Goal: Task Accomplishment & Management: Manage account settings

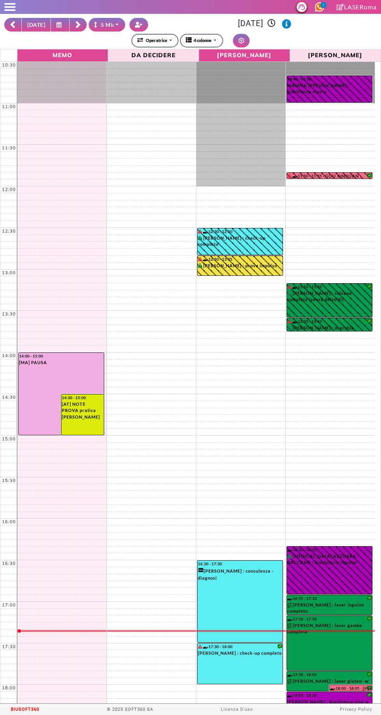
select select "*"
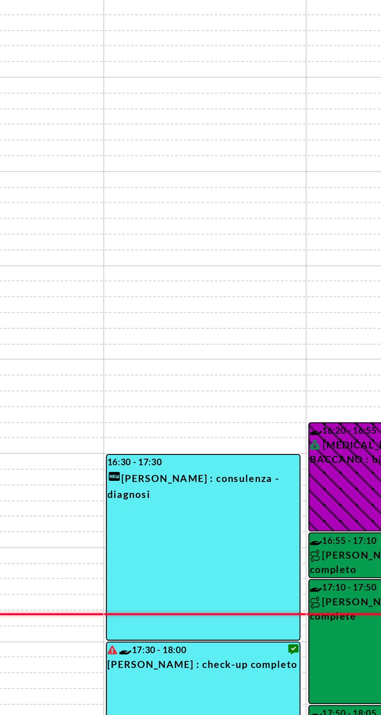
scroll to position [12, 0]
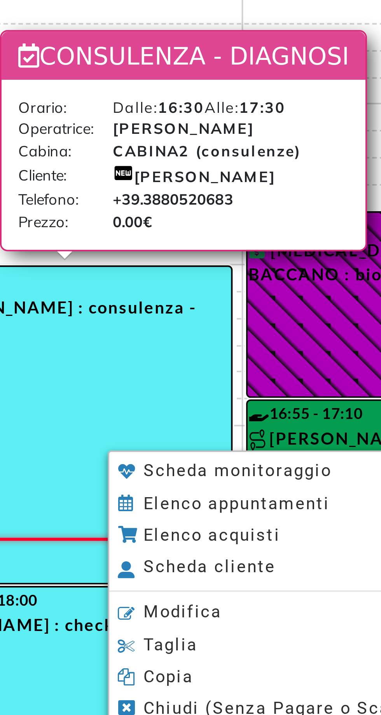
click at [283, 638] on li "Modifica" at bounding box center [305, 638] width 108 height 8
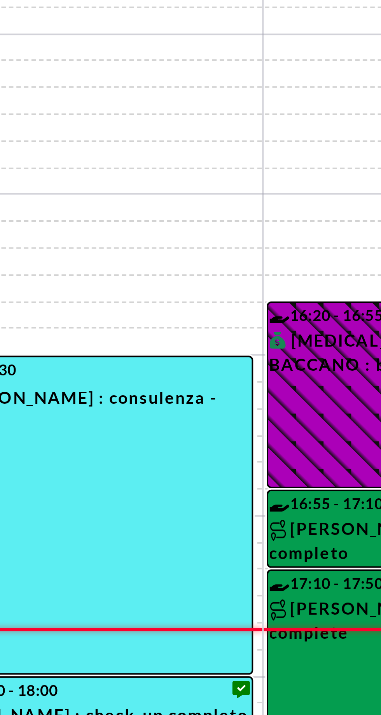
select select "*****"
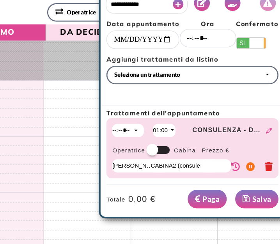
click at [223, 3] on button "Vedi Proposte" at bounding box center [220, 2] width 12 height 12
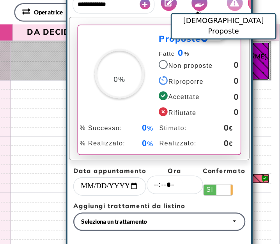
scroll to position [32, 0]
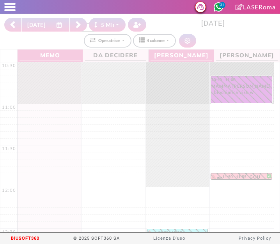
select select "*"
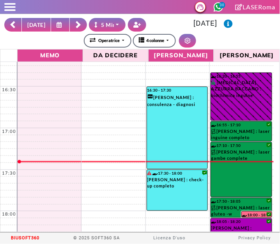
scroll to position [474, 0]
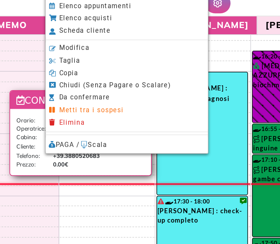
click at [83, 70] on span "Modifica" at bounding box center [91, 70] width 20 height 5
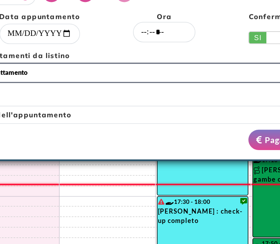
select select "*****"
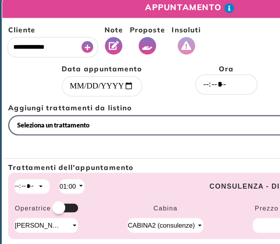
click at [99, 30] on button "Vedi Proposte" at bounding box center [99, 34] width 12 height 12
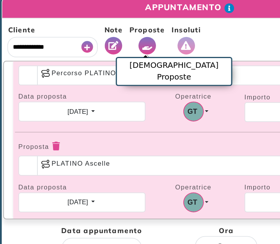
scroll to position [120, 0]
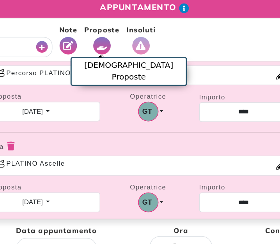
click at [30, 90] on div "Proposta * Percorso PLATINO Inguine Completo Data proposta 11/09/2025 Scegli un…" at bounding box center [140, 151] width 260 height 233
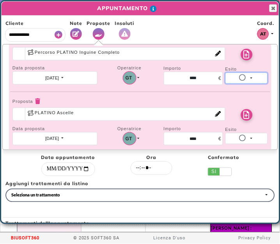
click at [241, 76] on button "Non proposta" at bounding box center [246, 77] width 42 height 11
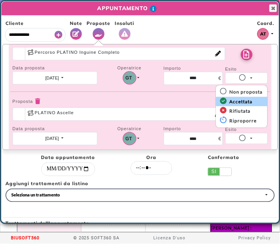
click at [235, 99] on strong "Accettata" at bounding box center [239, 102] width 25 height 6
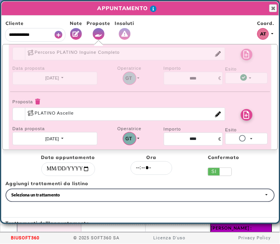
scroll to position [68, 0]
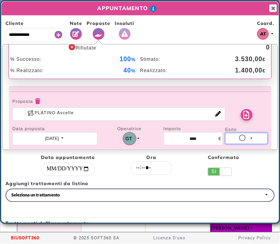
click at [239, 137] on icon "button" at bounding box center [243, 138] width 9 height 7
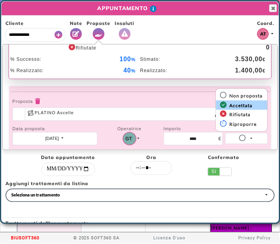
click at [231, 107] on strong "Accettata" at bounding box center [239, 105] width 25 height 6
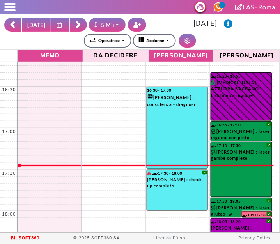
click at [61, 23] on button at bounding box center [60, 25] width 19 height 14
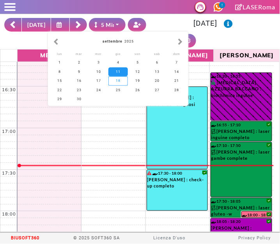
click at [118, 81] on div "18" at bounding box center [117, 80] width 19 height 9
type input "**********"
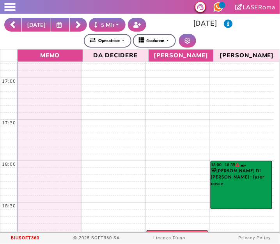
scroll to position [501, 0]
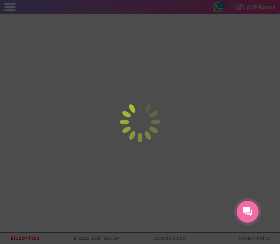
select select "*"
type input "**********"
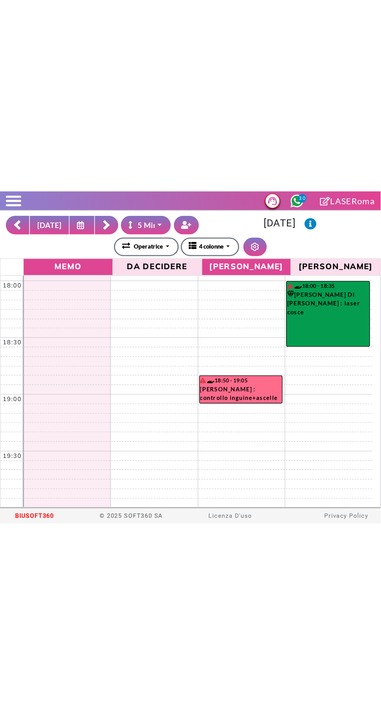
scroll to position [619, 0]
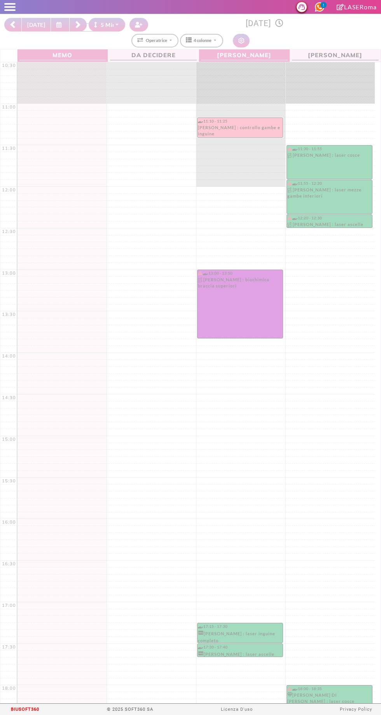
select select "*"
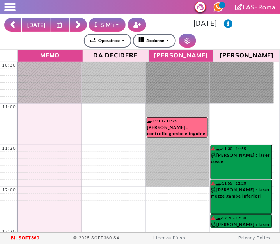
click at [33, 25] on button "[DATE]" at bounding box center [36, 25] width 30 height 14
type input "**********"
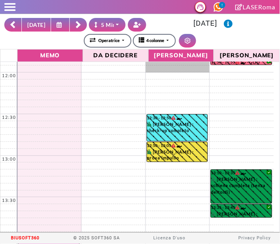
scroll to position [147, 0]
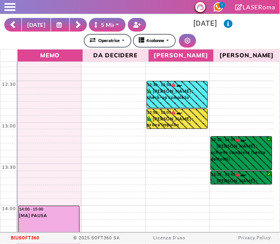
click at [31, 22] on button "[DATE]" at bounding box center [36, 25] width 30 height 14
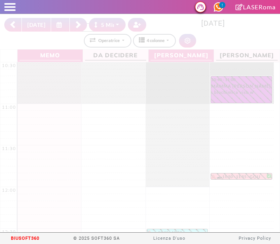
select select "*"
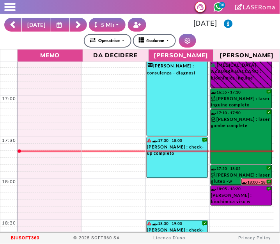
scroll to position [506, 0]
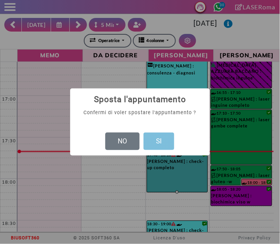
click at [163, 140] on button "SI" at bounding box center [158, 141] width 31 height 18
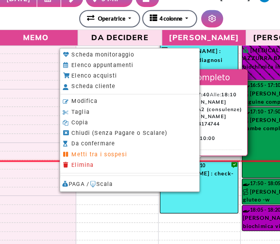
click at [83, 107] on span "Modifica" at bounding box center [88, 104] width 20 height 5
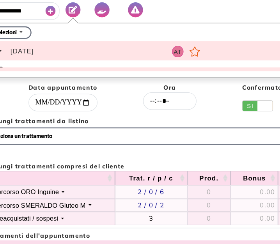
select select "*****"
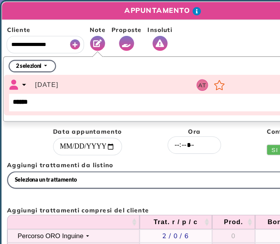
click at [97, 32] on icon "Vedi Proposte" at bounding box center [98, 34] width 7 height 6
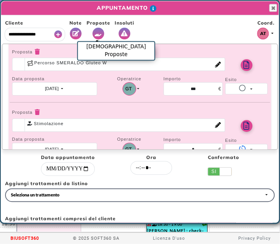
scroll to position [226, 0]
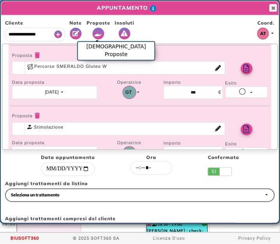
click at [243, 65] on icon "Vedi le note" at bounding box center [246, 69] width 6 height 8
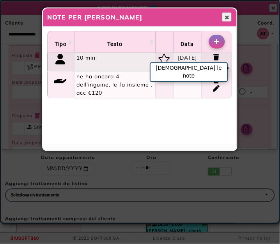
click at [229, 19] on span "Chiudi" at bounding box center [226, 17] width 6 height 6
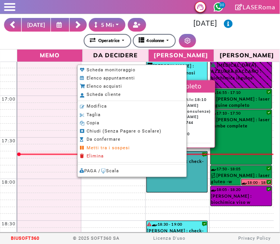
scroll to position [0, 0]
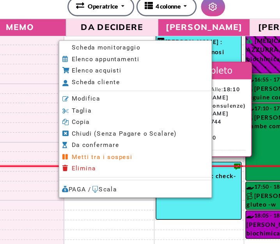
click at [92, 69] on span "Scheda monitoraggio" at bounding box center [111, 69] width 49 height 5
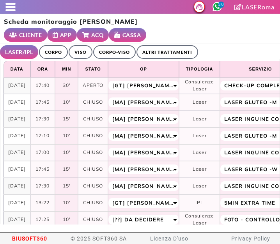
select select "**"
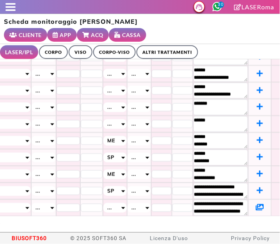
scroll to position [183, 396]
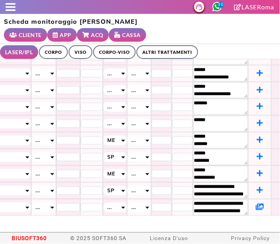
click at [255, 203] on icon at bounding box center [259, 206] width 8 height 7
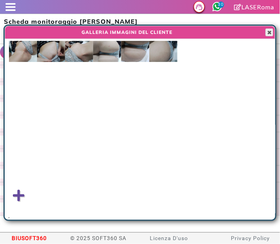
click at [270, 35] on button "Close" at bounding box center [269, 32] width 8 height 8
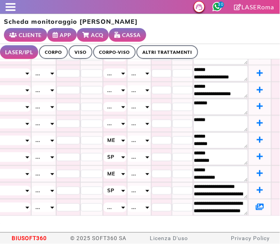
click at [255, 203] on icon at bounding box center [259, 206] width 8 height 7
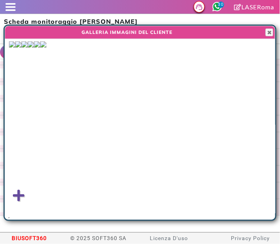
click at [15, 47] on img at bounding box center [12, 44] width 6 height 6
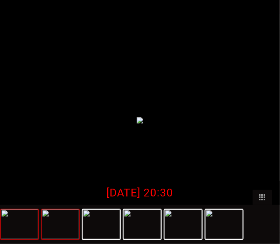
click at [61, 234] on img at bounding box center [60, 224] width 37 height 30
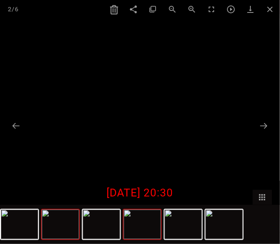
click at [145, 227] on img at bounding box center [141, 224] width 37 height 30
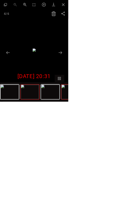
click at [78, 200] on img at bounding box center [60, 185] width 37 height 30
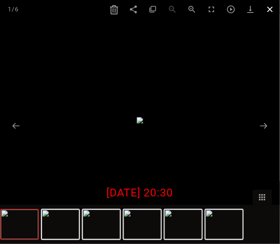
click at [271, 14] on span at bounding box center [269, 9] width 19 height 18
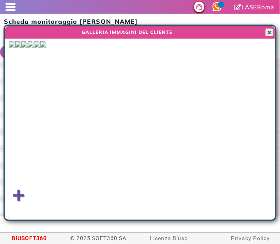
click at [270, 32] on span "button" at bounding box center [269, 32] width 6 height 6
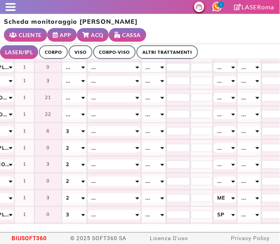
scroll to position [116, 396]
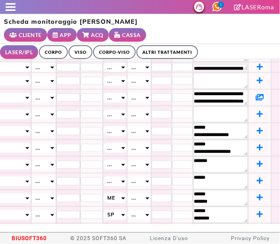
click at [255, 100] on icon at bounding box center [259, 96] width 8 height 7
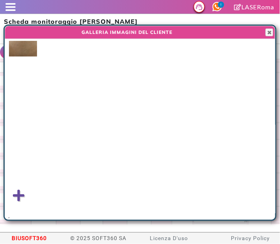
click at [28, 51] on img at bounding box center [23, 49] width 28 height 16
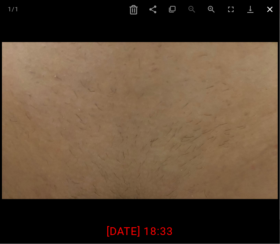
click at [272, 15] on span at bounding box center [269, 9] width 19 height 18
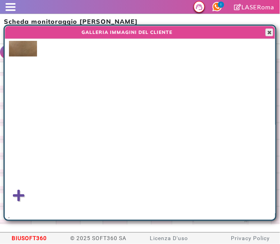
click at [271, 34] on span "button" at bounding box center [269, 32] width 6 height 6
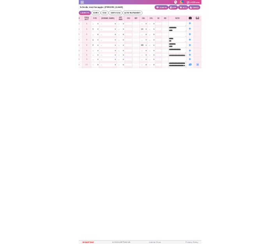
scroll to position [0, 294]
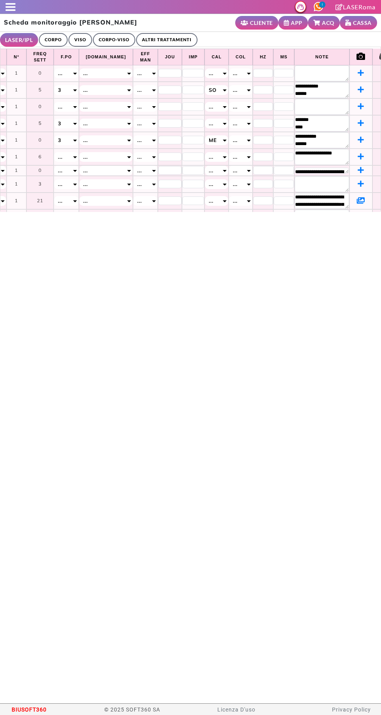
click at [279, 187] on icon at bounding box center [361, 183] width 7 height 7
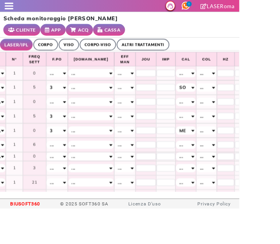
click at [11, 10] on span at bounding box center [10, 10] width 10 height 2
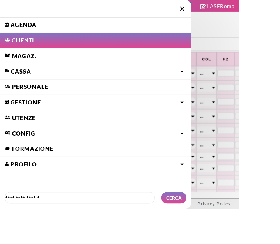
click at [21, 28] on link "Agenda" at bounding box center [111, 29] width 223 height 18
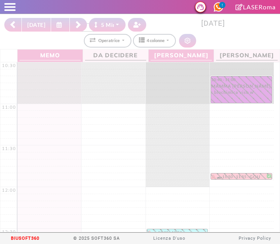
select select "*"
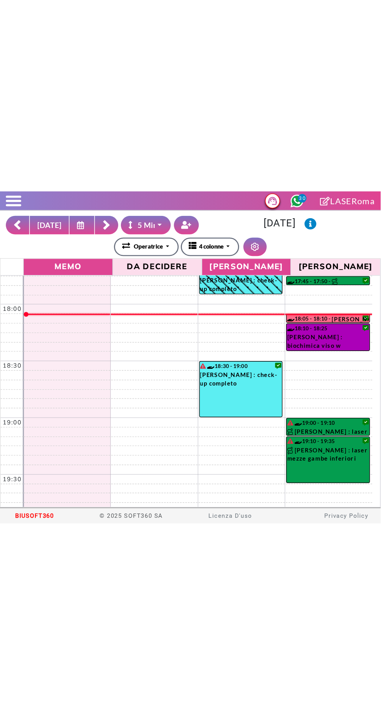
scroll to position [610, 0]
